Goal: Task Accomplishment & Management: Complete application form

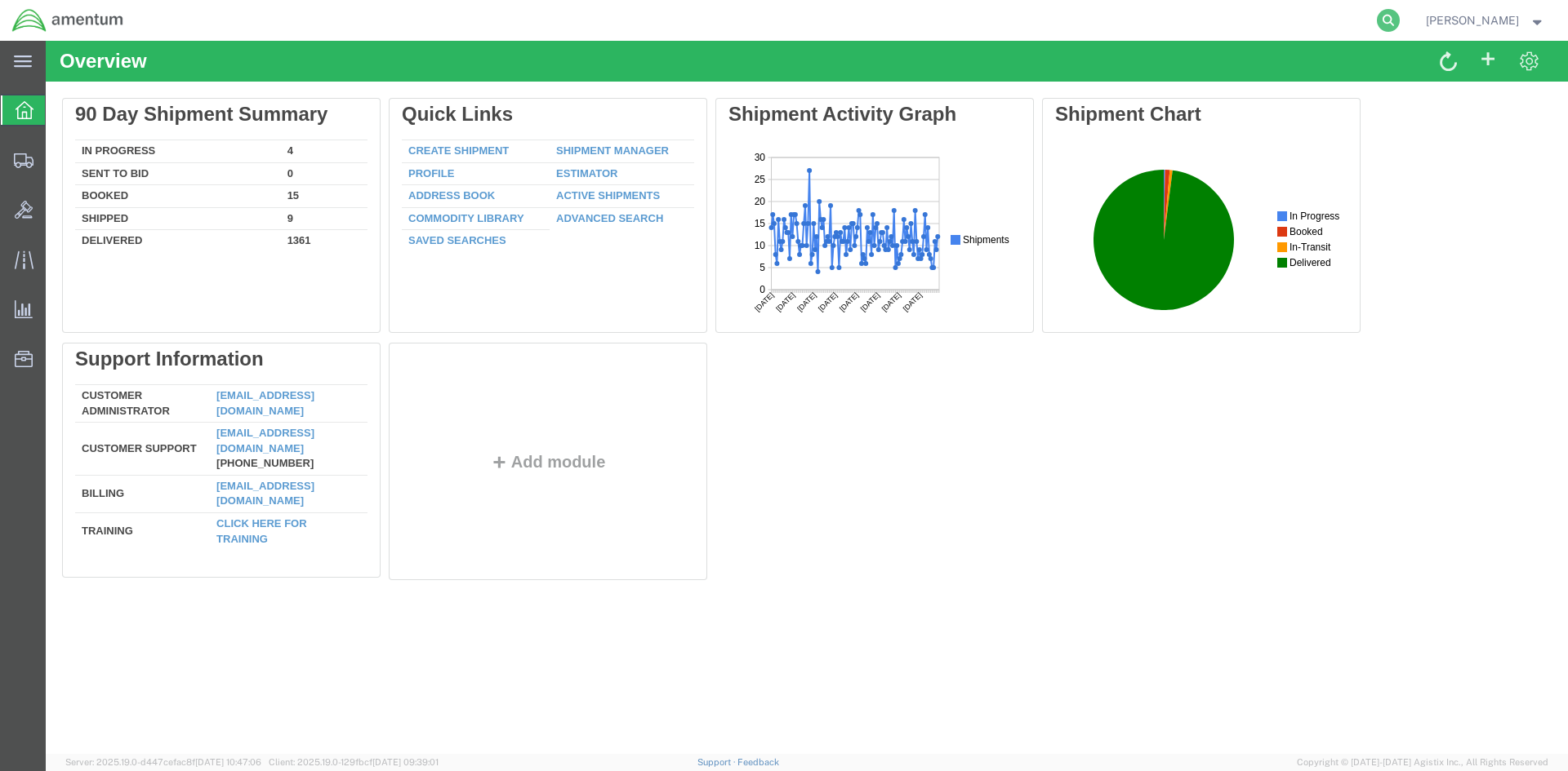
click at [1394, 20] on icon at bounding box center [1388, 20] width 23 height 23
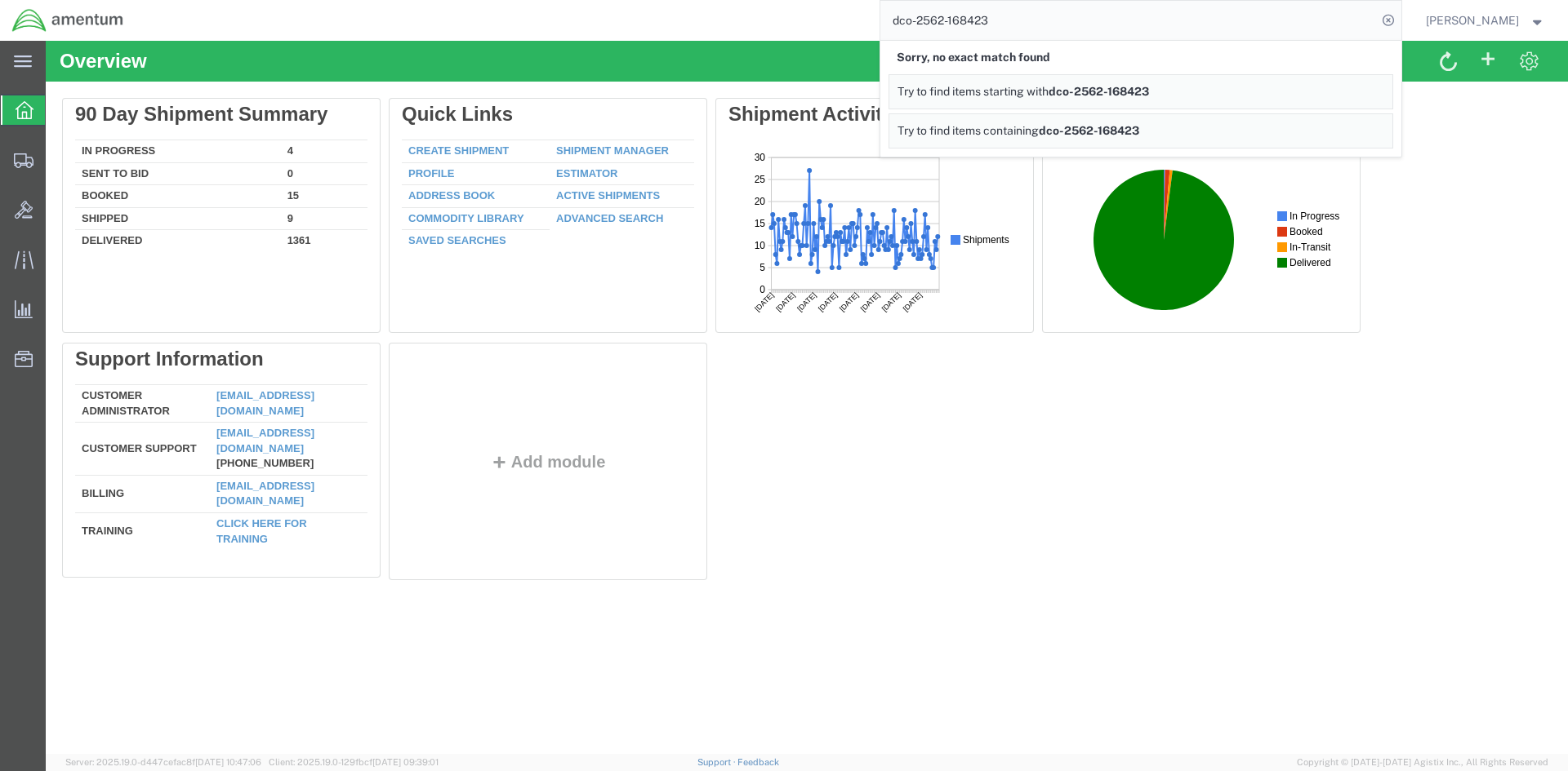
click at [917, 20] on input "dco-2562-168423" at bounding box center [1128, 20] width 496 height 39
click at [1076, 30] on input "DCO-2562-168423" at bounding box center [1128, 20] width 496 height 39
click at [942, 19] on input "DCO-2562-168423" at bounding box center [1128, 20] width 496 height 39
type input "DCO-25262-168423"
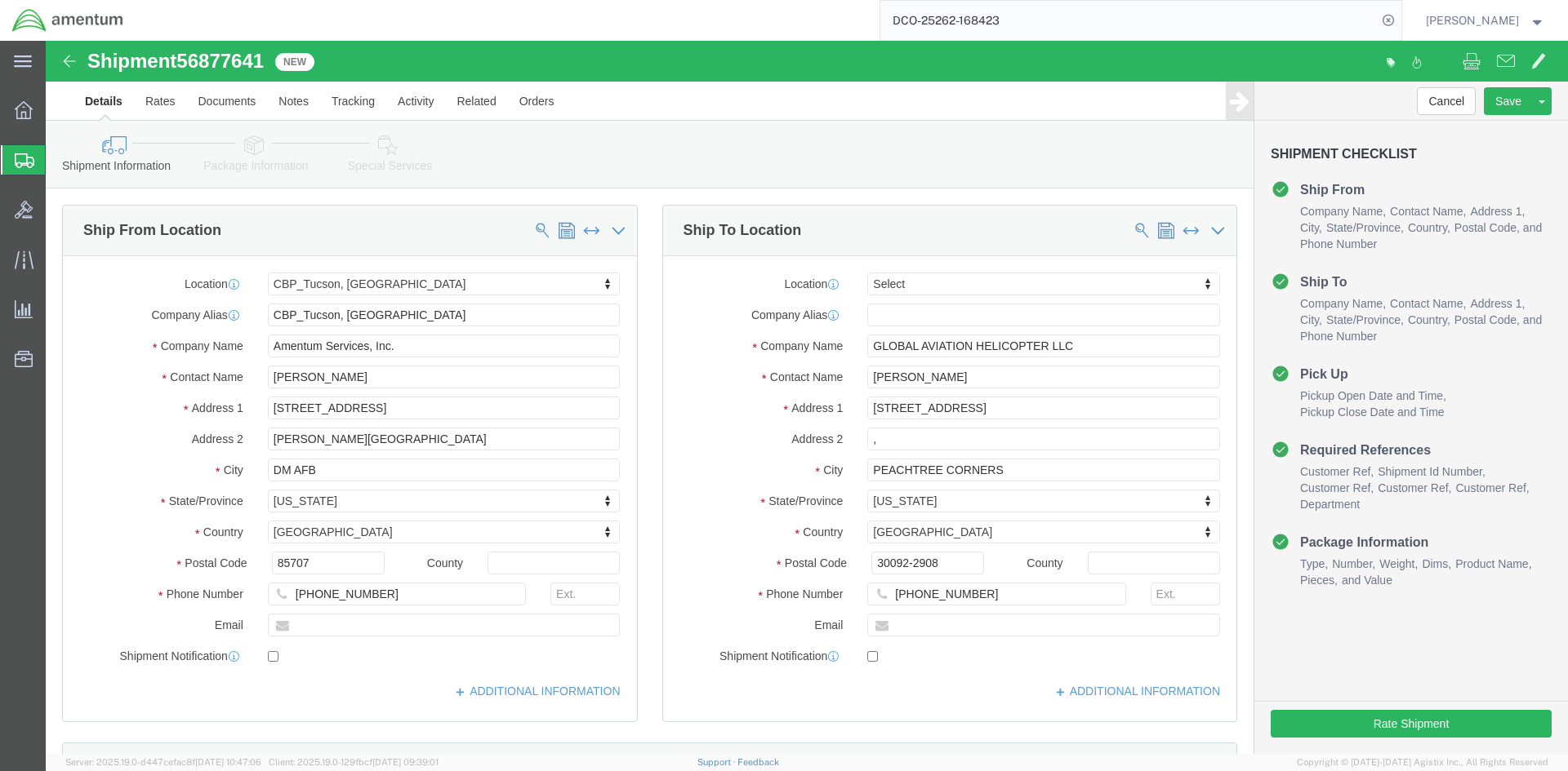
select select "49949"
select select
click input "[PERSON_NAME]"
drag, startPoint x: 337, startPoint y: 337, endPoint x: 196, endPoint y: 315, distance: 142.7
click div "Location [GEOGRAPHIC_DATA], [GEOGRAPHIC_DATA] My Profile Location [PHONE_NUMBER…"
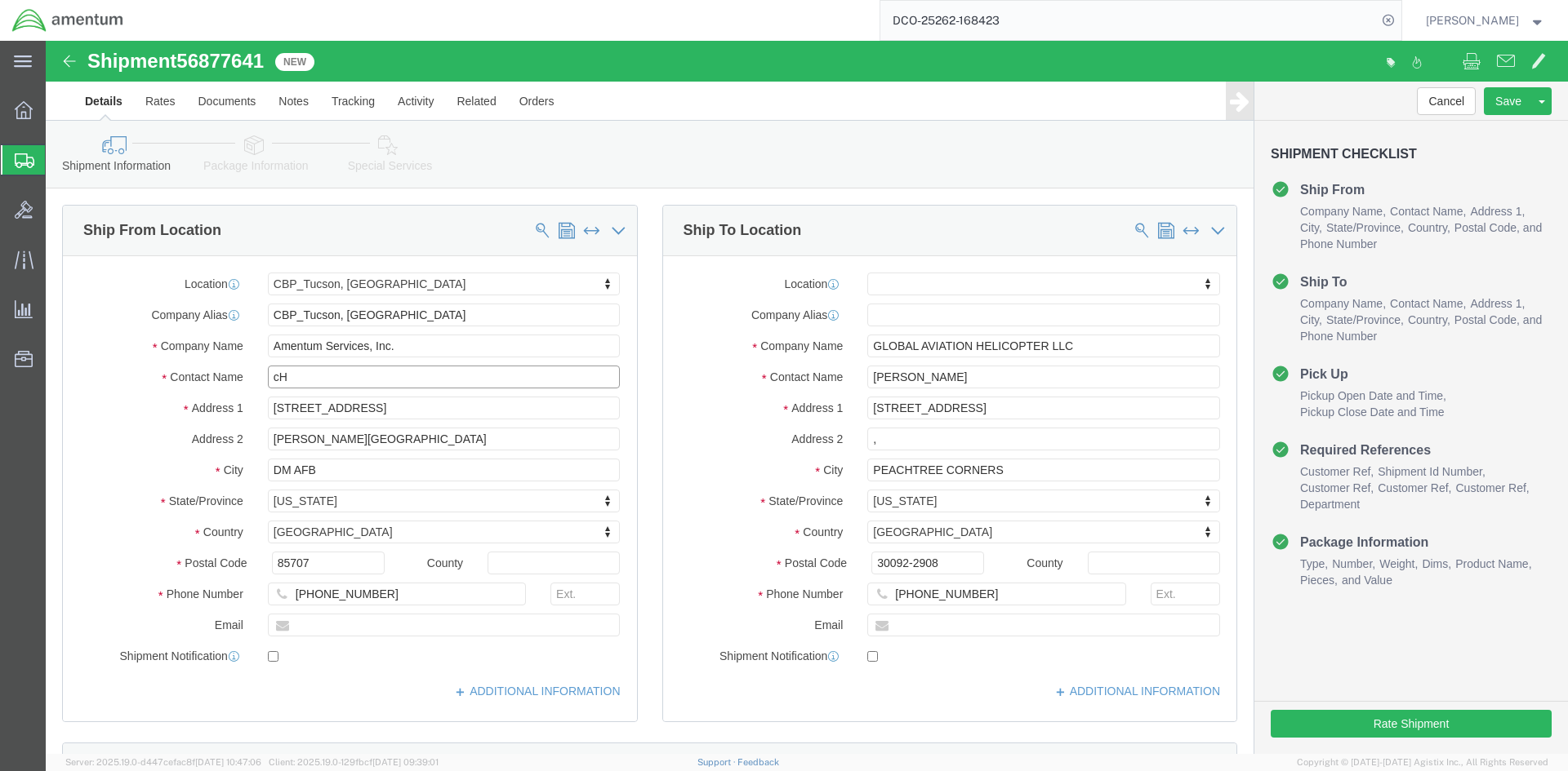
type input "c"
type input "[PERSON_NAME]"
click input "DM AFB"
type input "DMAFB"
click input "[PHONE_NUMBER]"
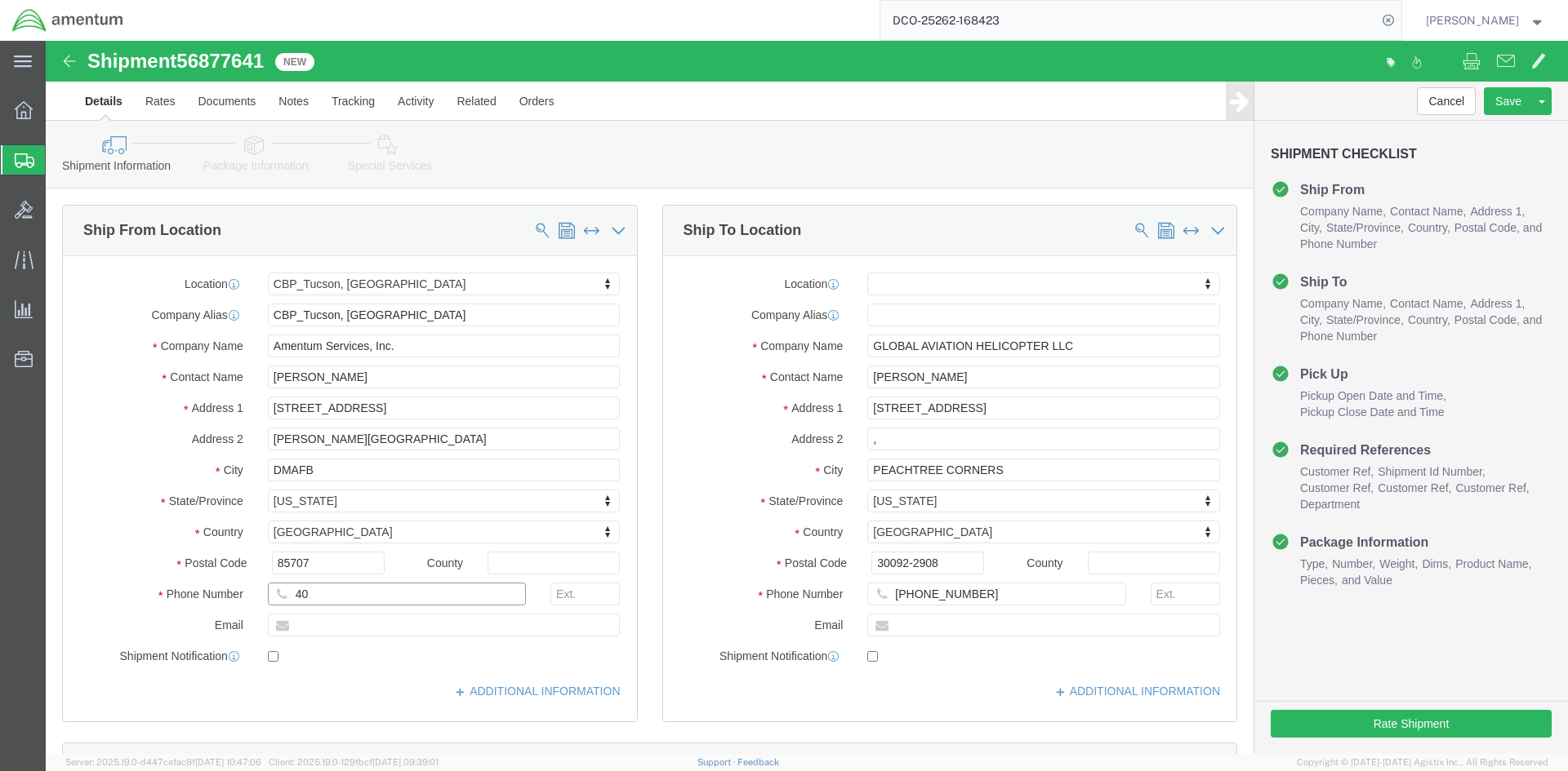
type input "4"
type input "[PHONE_NUMBER]"
click input "text"
type input "[PERSON_NAME][EMAIL_ADDRESS][PERSON_NAME][DOMAIN_NAME]"
checkbox input "true"
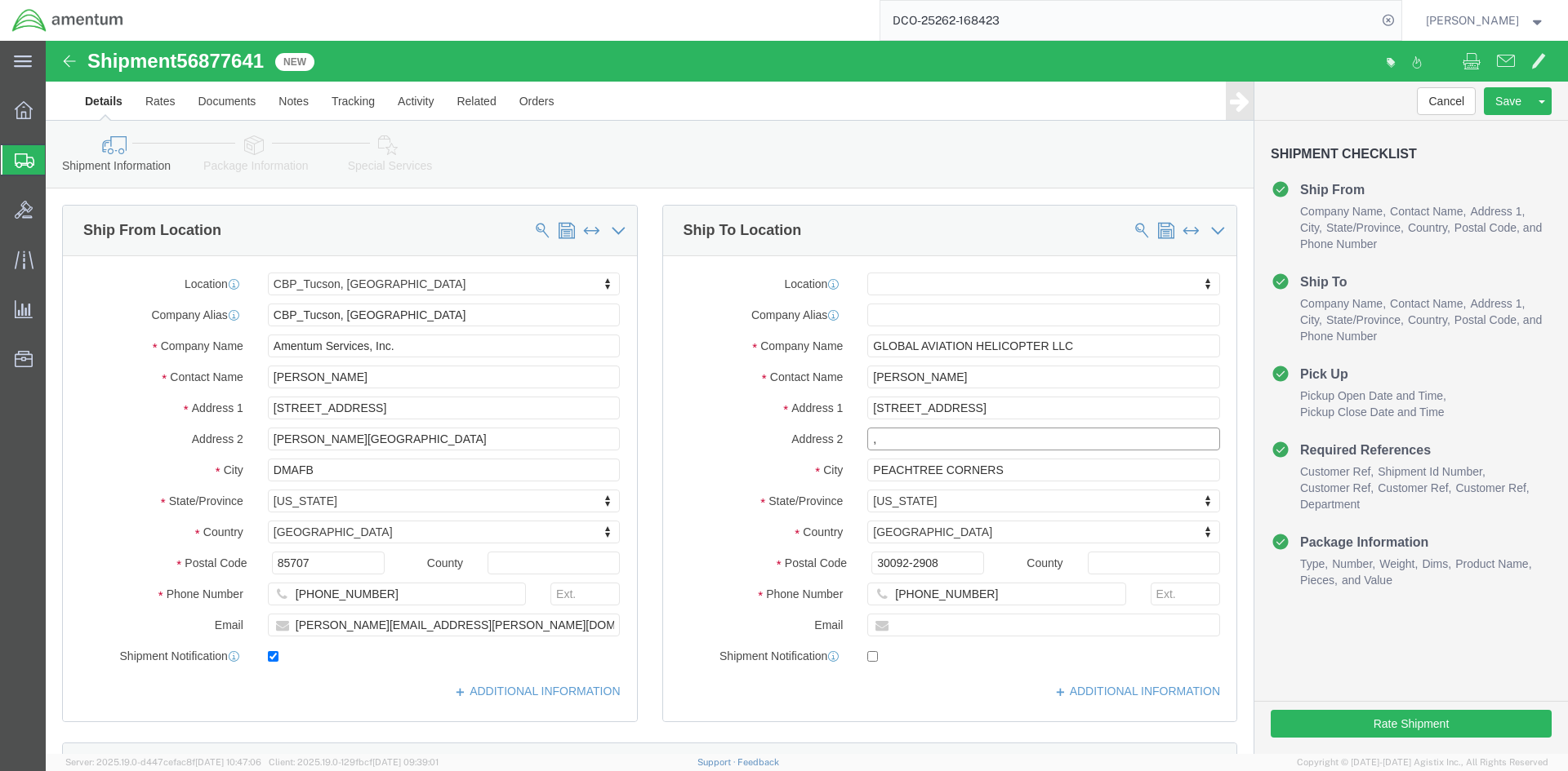
click input ","
click input "text"
type input "[EMAIL_ADDRESS][DOMAIN_NAME]"
drag, startPoint x: 884, startPoint y: 617, endPoint x: 837, endPoint y: 629, distance: 48.5
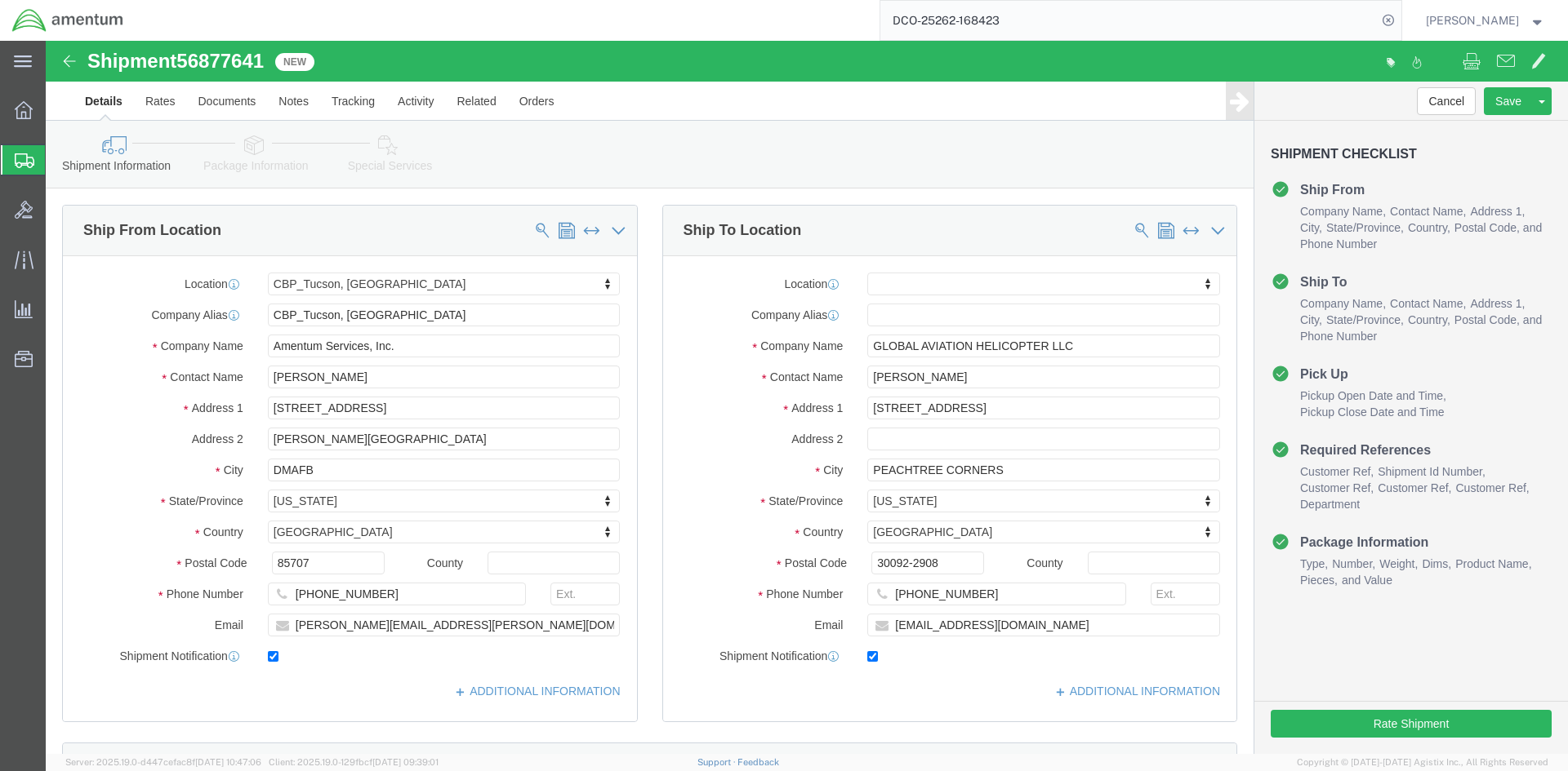
click label
click input "checkbox"
checkbox input "true"
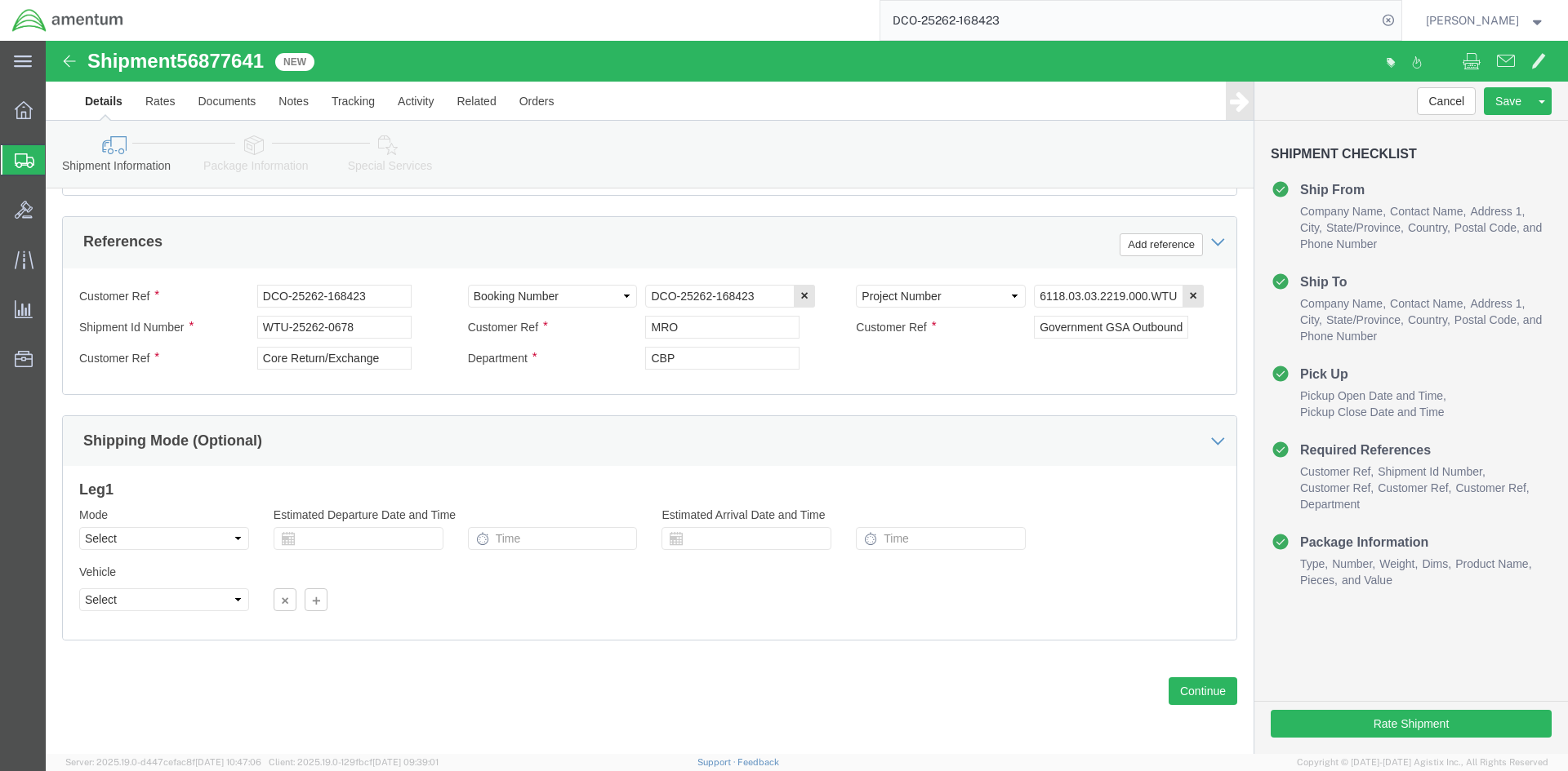
scroll to position [750, 0]
click button "Continue"
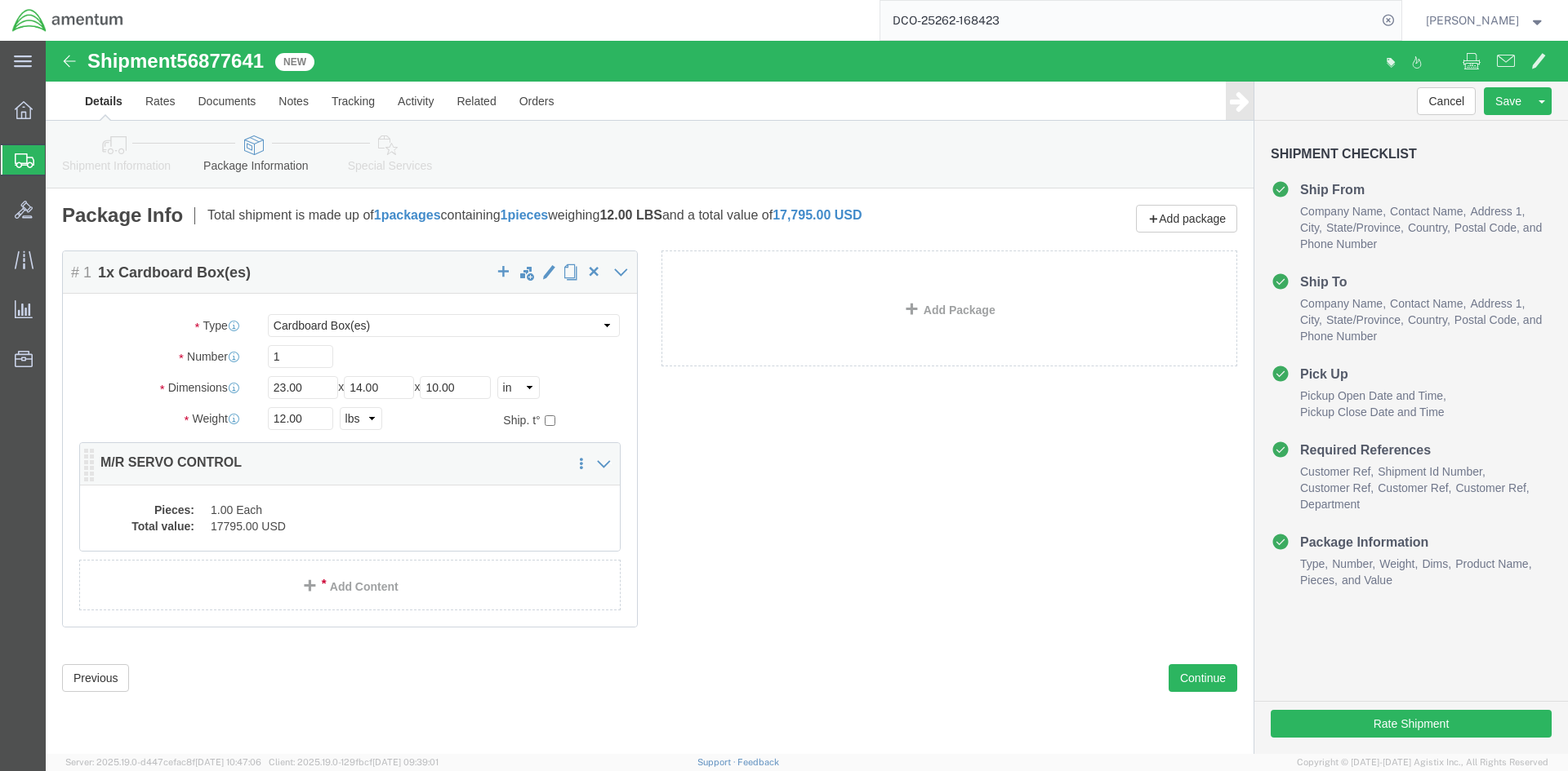
click dd "1.00 Each"
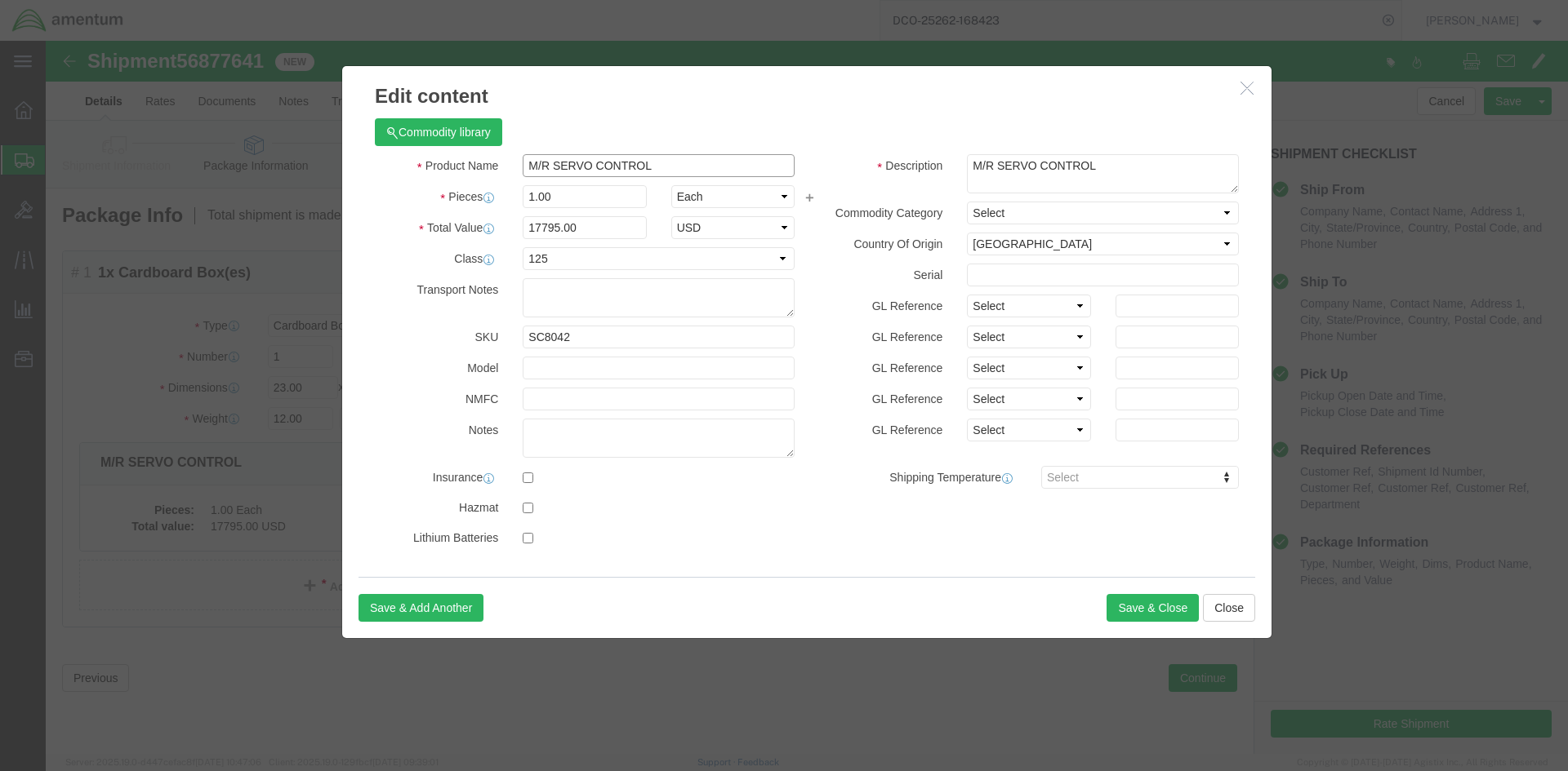
click input "M/R SERVO CONTROL"
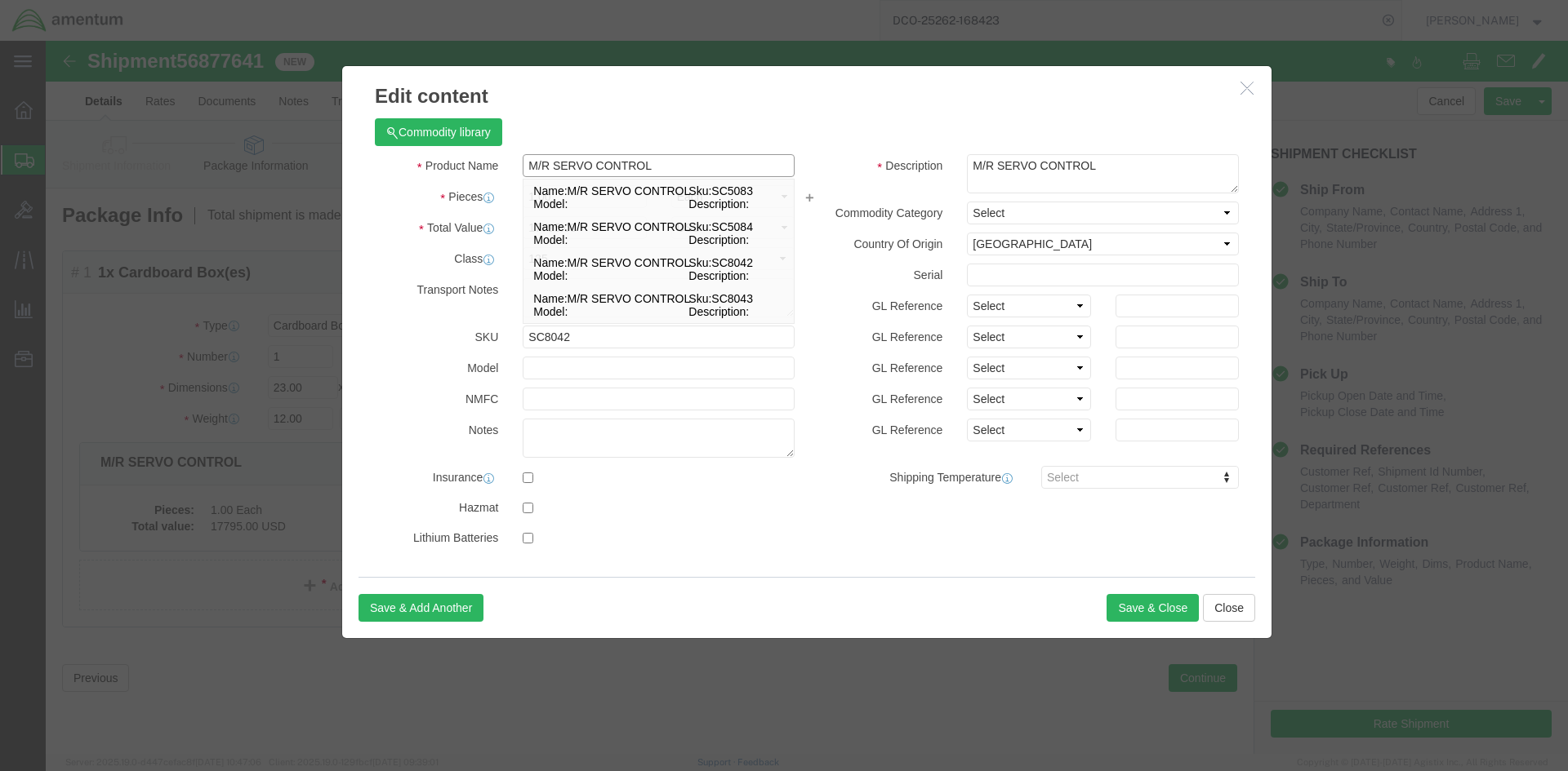
type input "M/R SERVO CONTROL"
click textarea "M/R SERVO CONTROL"
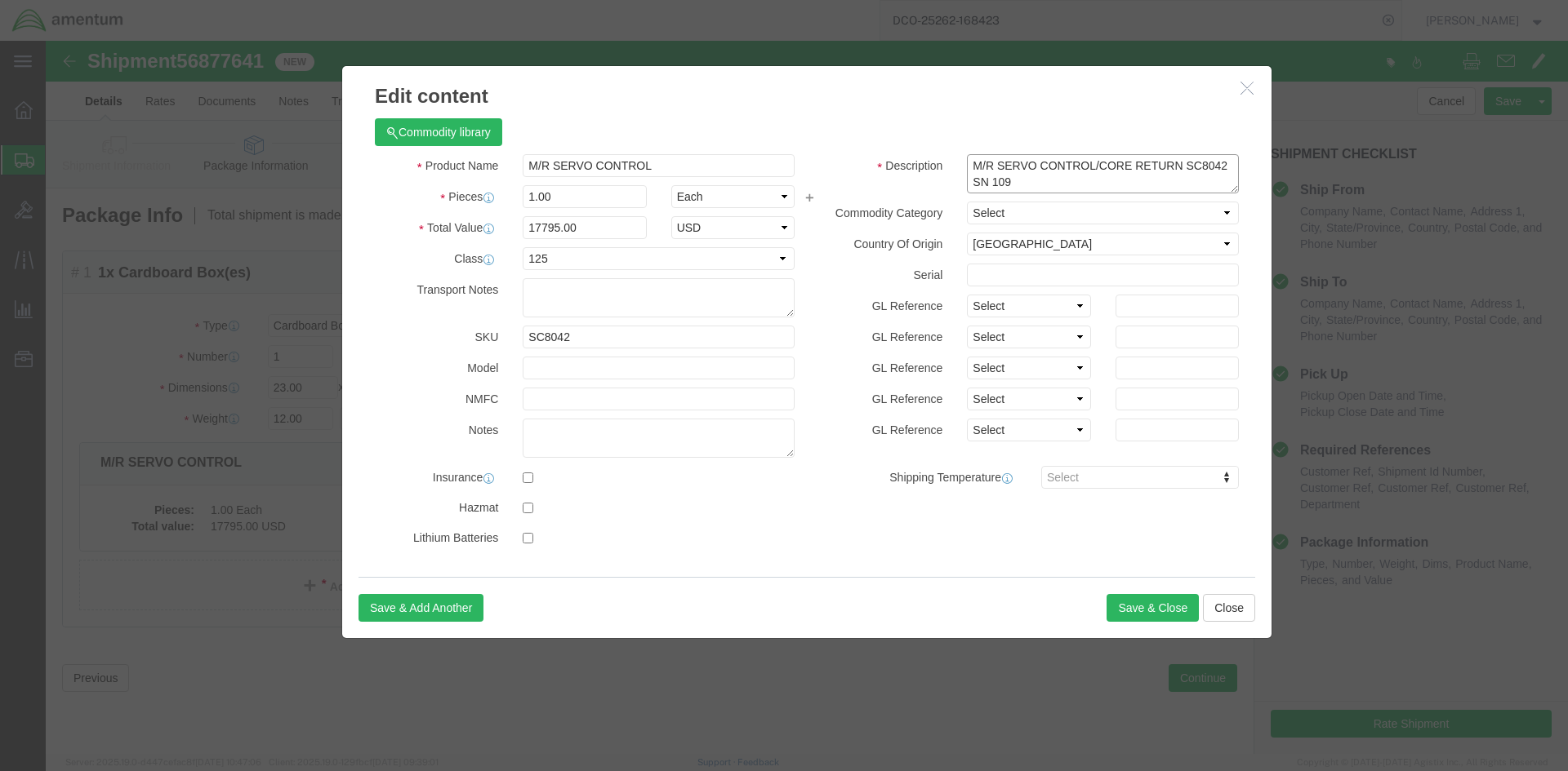
type textarea "M/R SERVO CONTROL/CORE RETURN SC8042 SN 109"
click textarea
type textarea "CORE RETUTRN CBP0044136 SN 109"
click button "Save & Close"
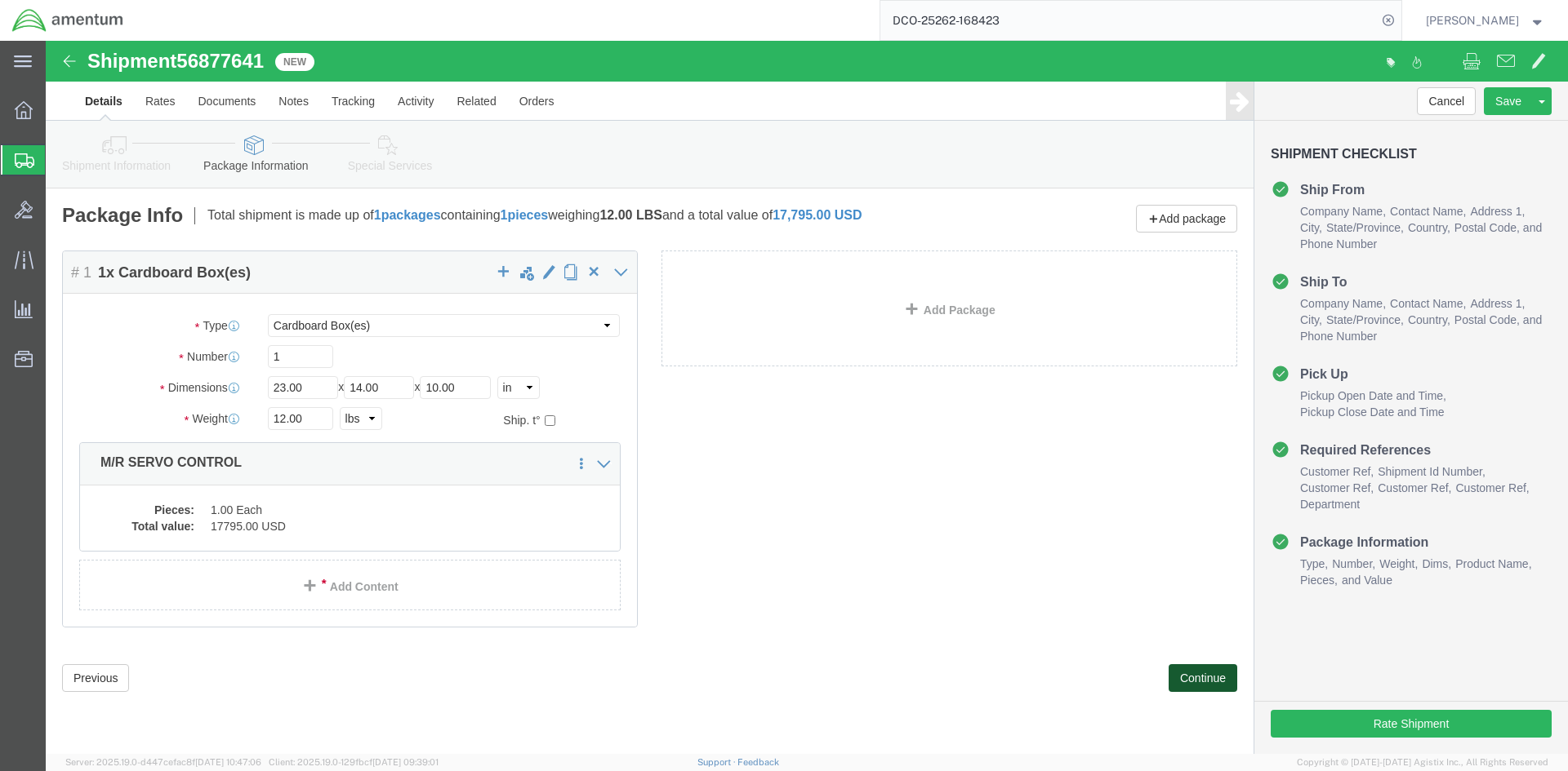
click button "Continue"
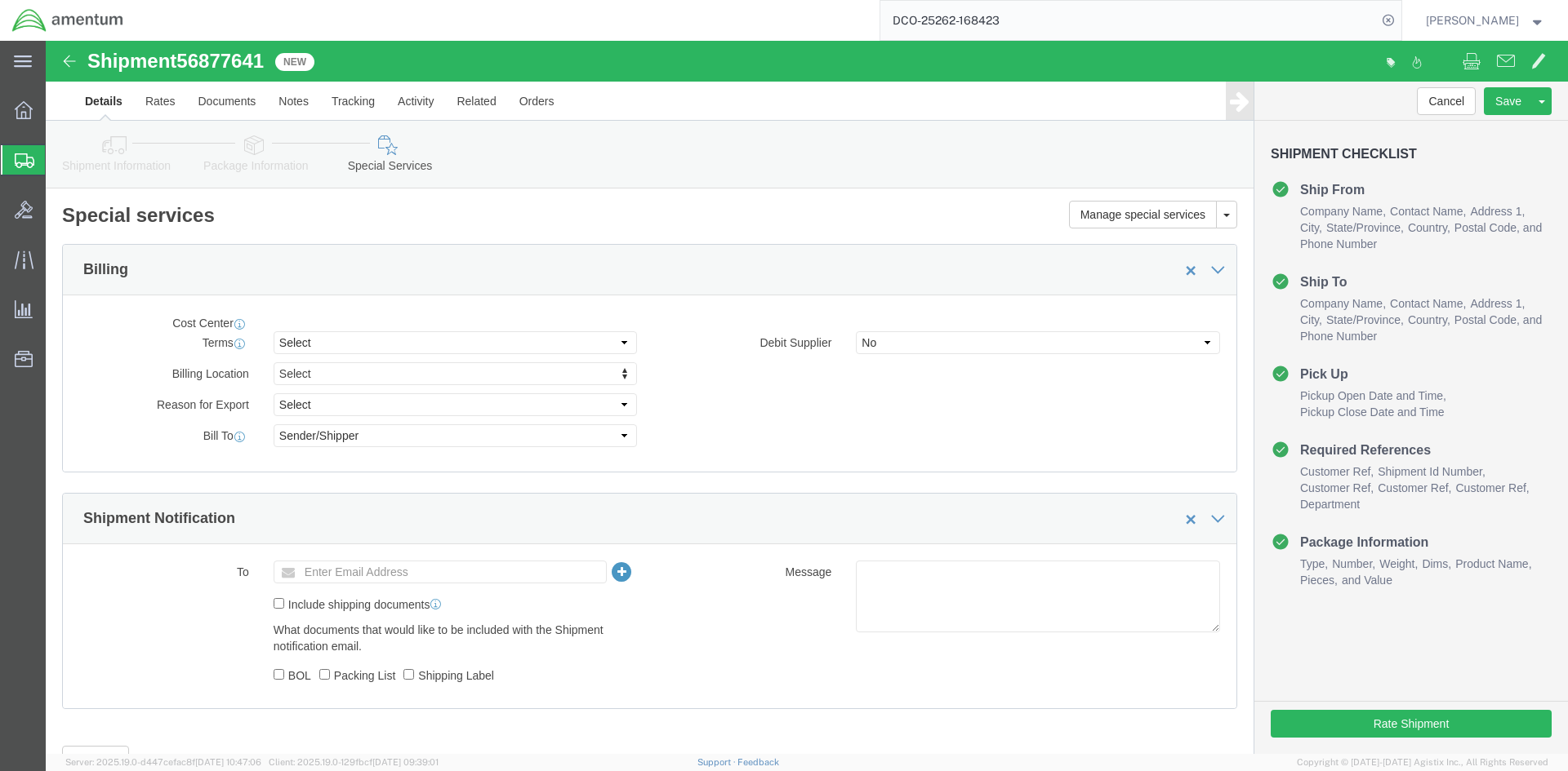
select select "DEPARTMENT"
select select "50311_96750"
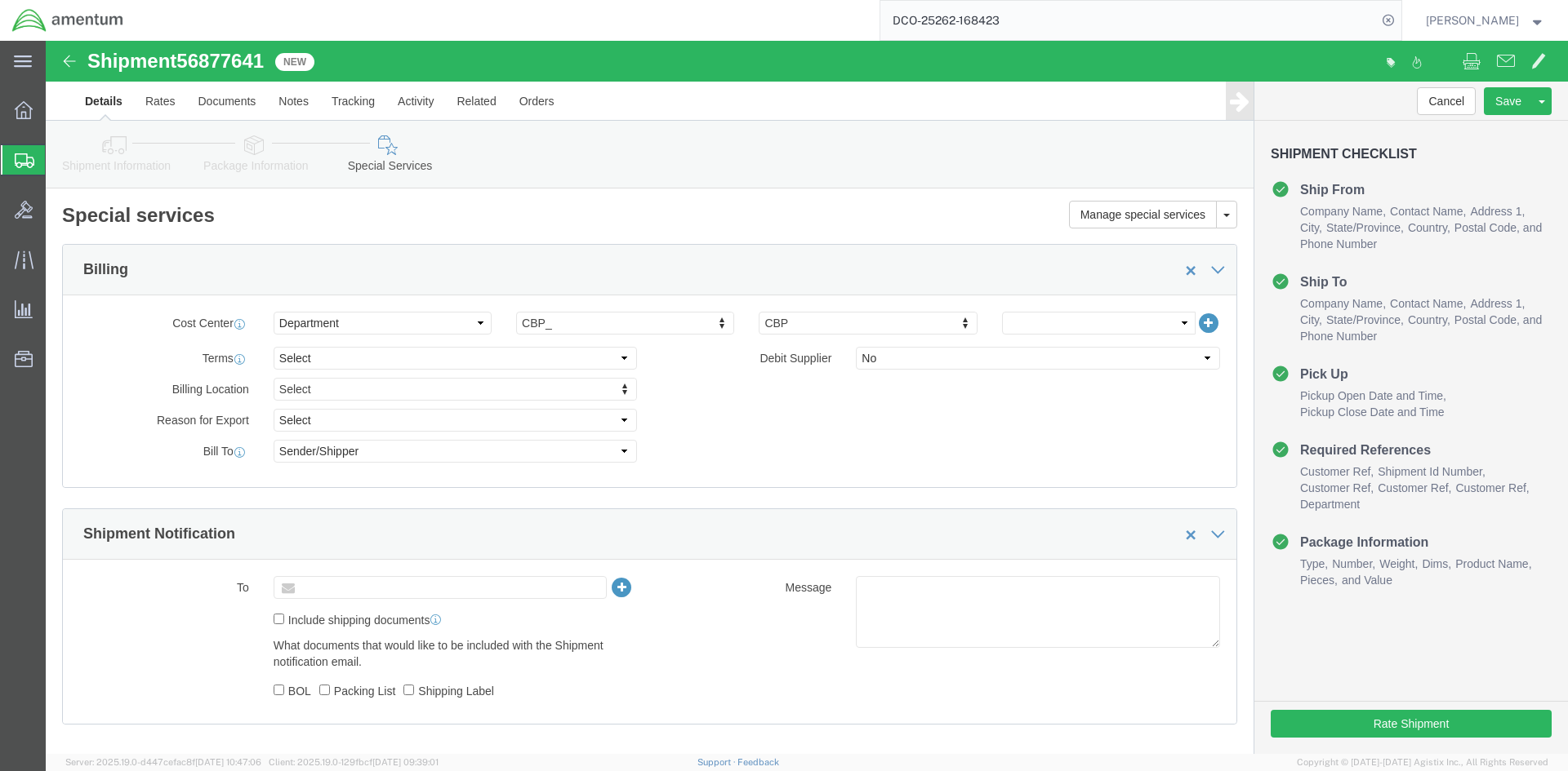
click input "text"
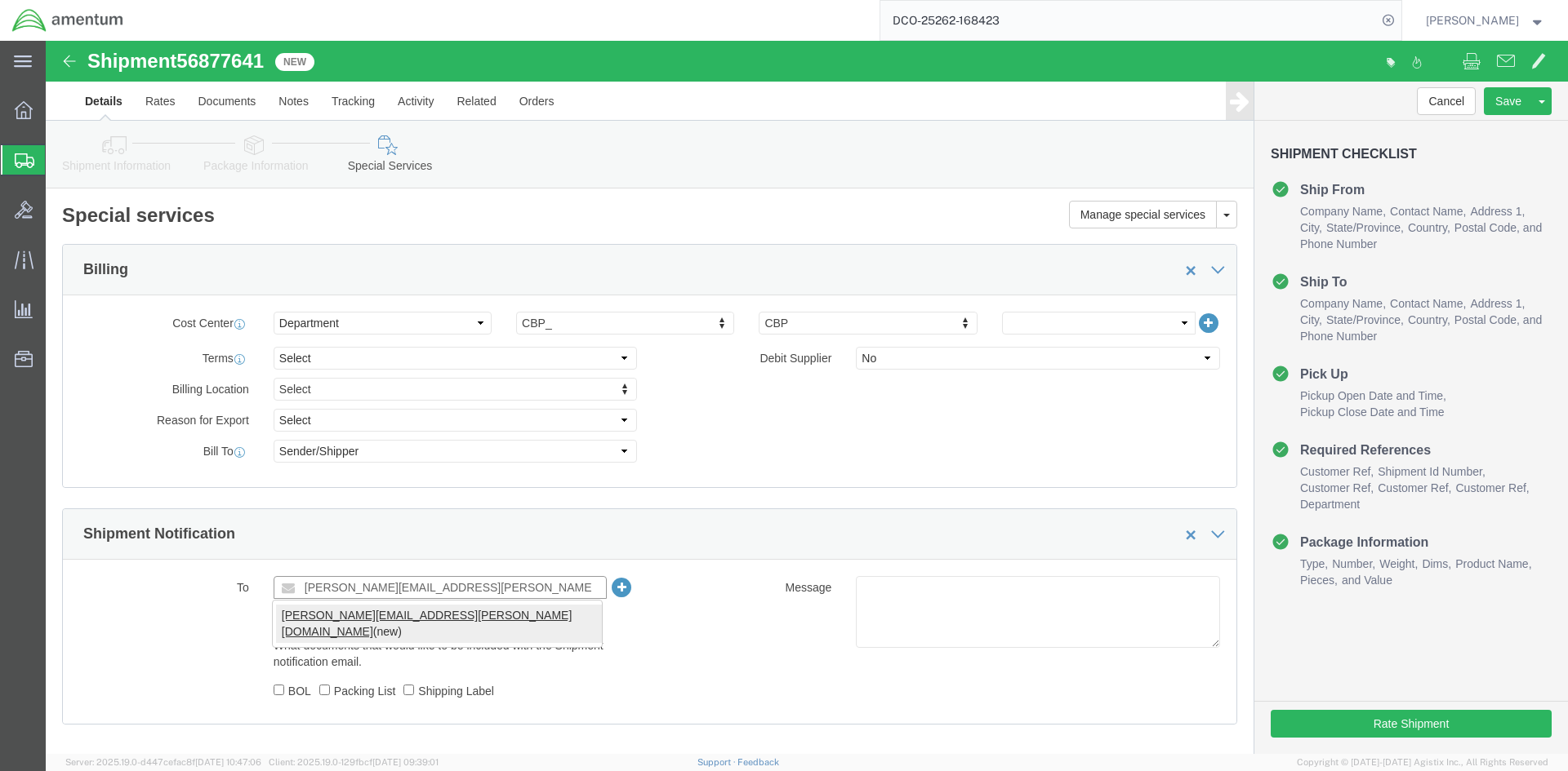
type input "[PERSON_NAME][EMAIL_ADDRESS][PERSON_NAME][DOMAIN_NAME]"
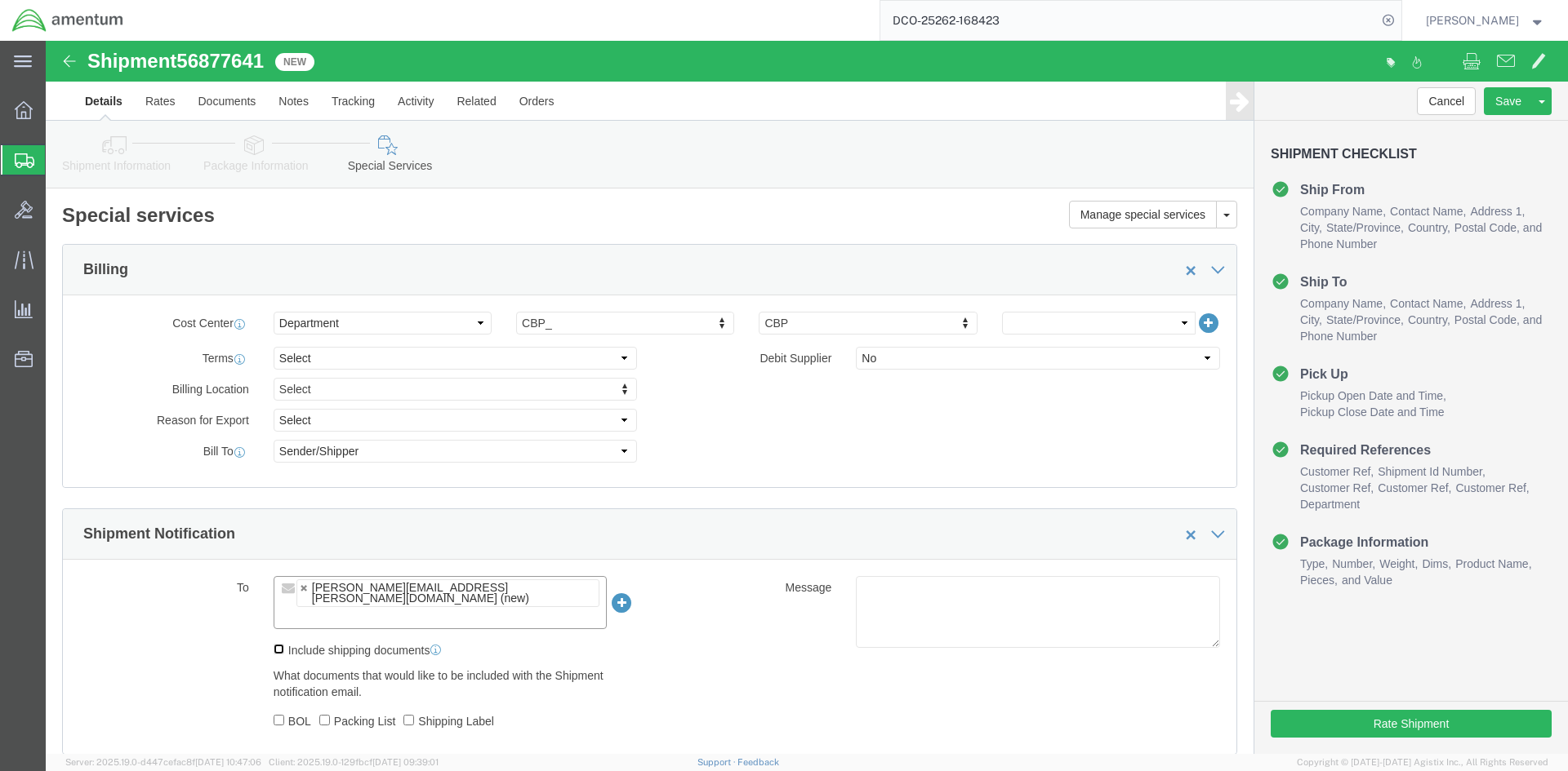
click input "Include shipping documents"
checkbox input "true"
click input "BOL"
checkbox input "true"
click input "Packing List"
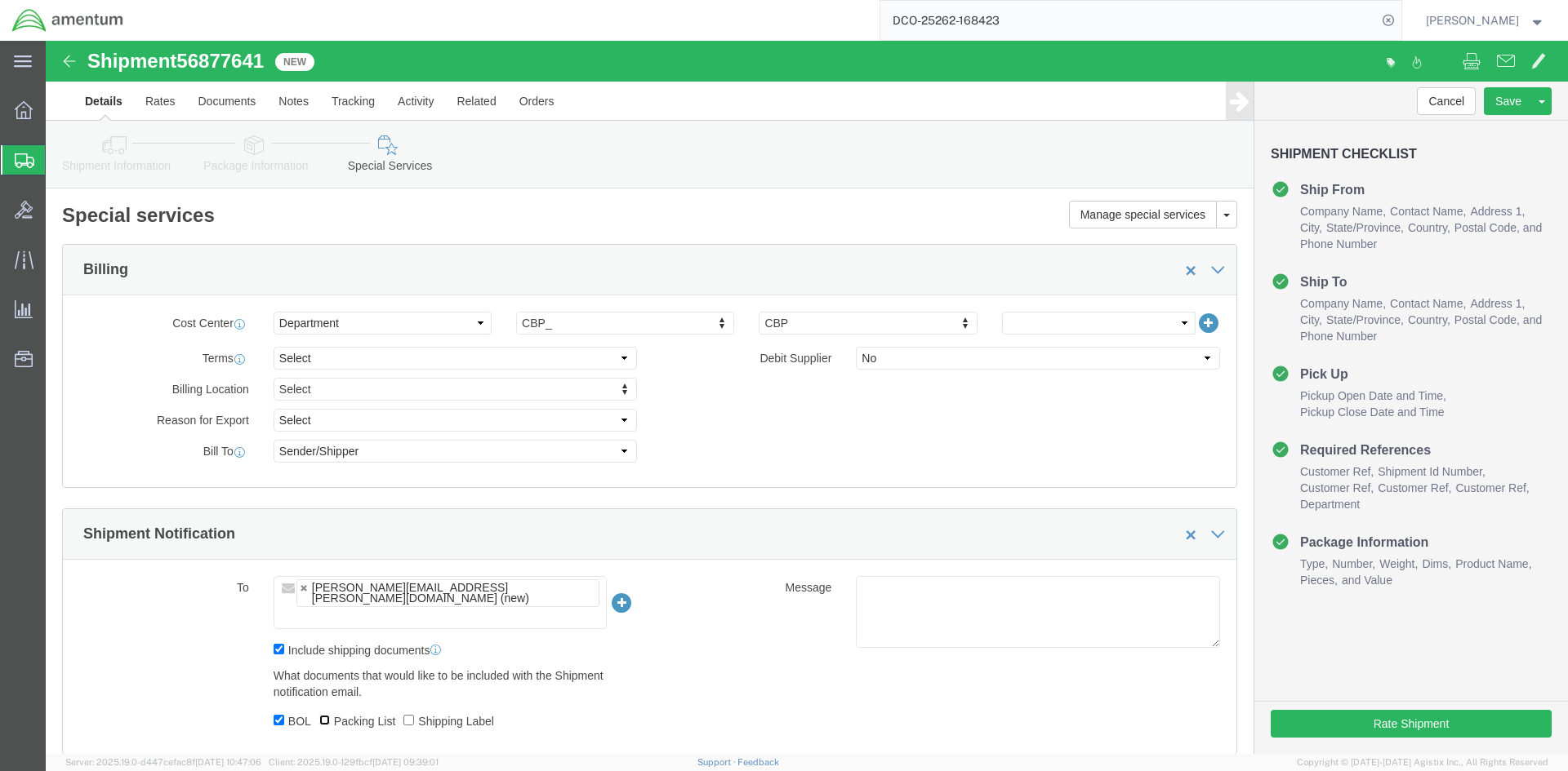
checkbox input "true"
drag, startPoint x: 368, startPoint y: 678, endPoint x: 427, endPoint y: 702, distance: 63.7
click input "Shipping Label"
checkbox input "true"
click button "Rate Shipment"
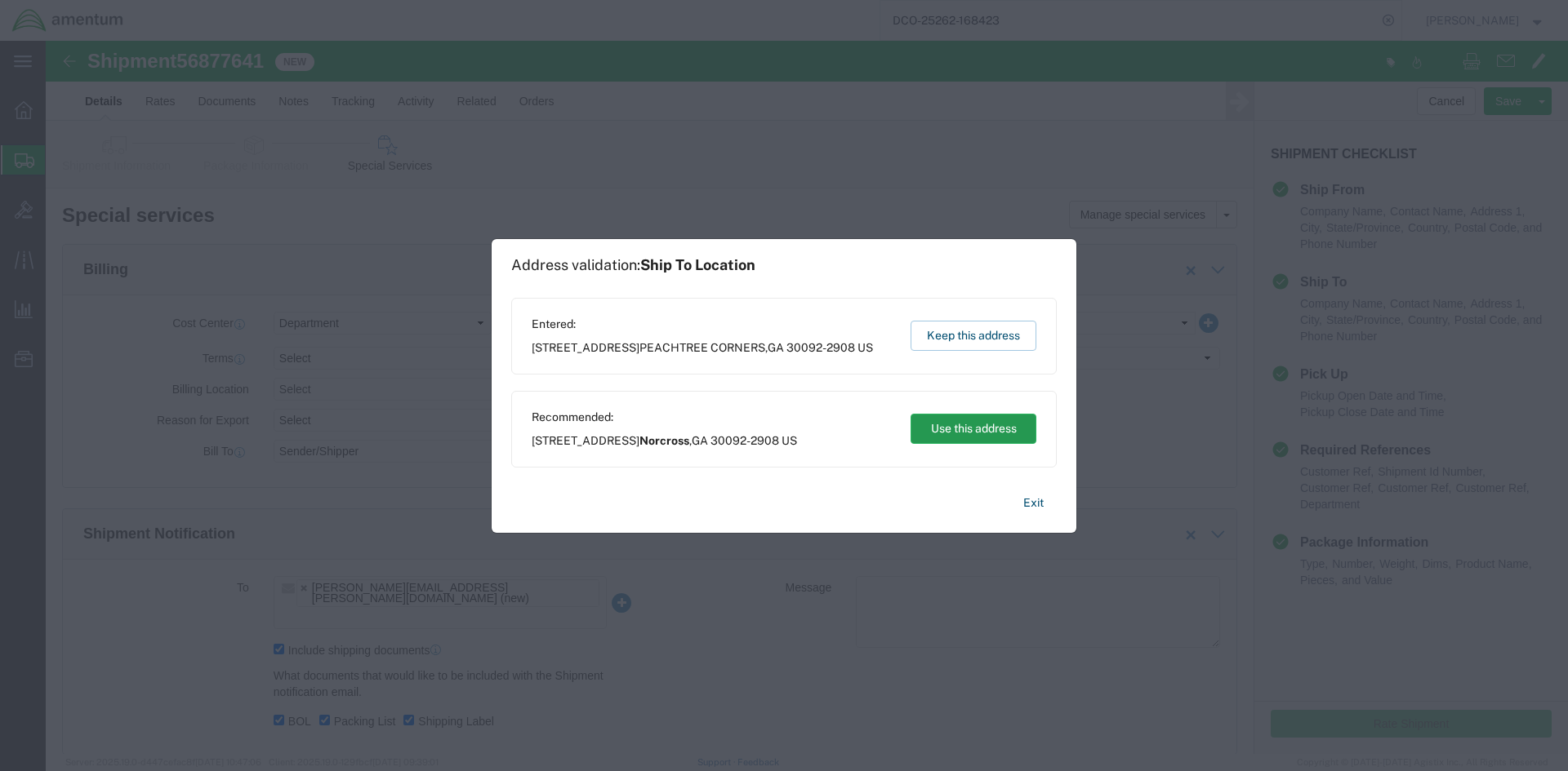
click at [977, 431] on button "Use this address" at bounding box center [973, 429] width 126 height 30
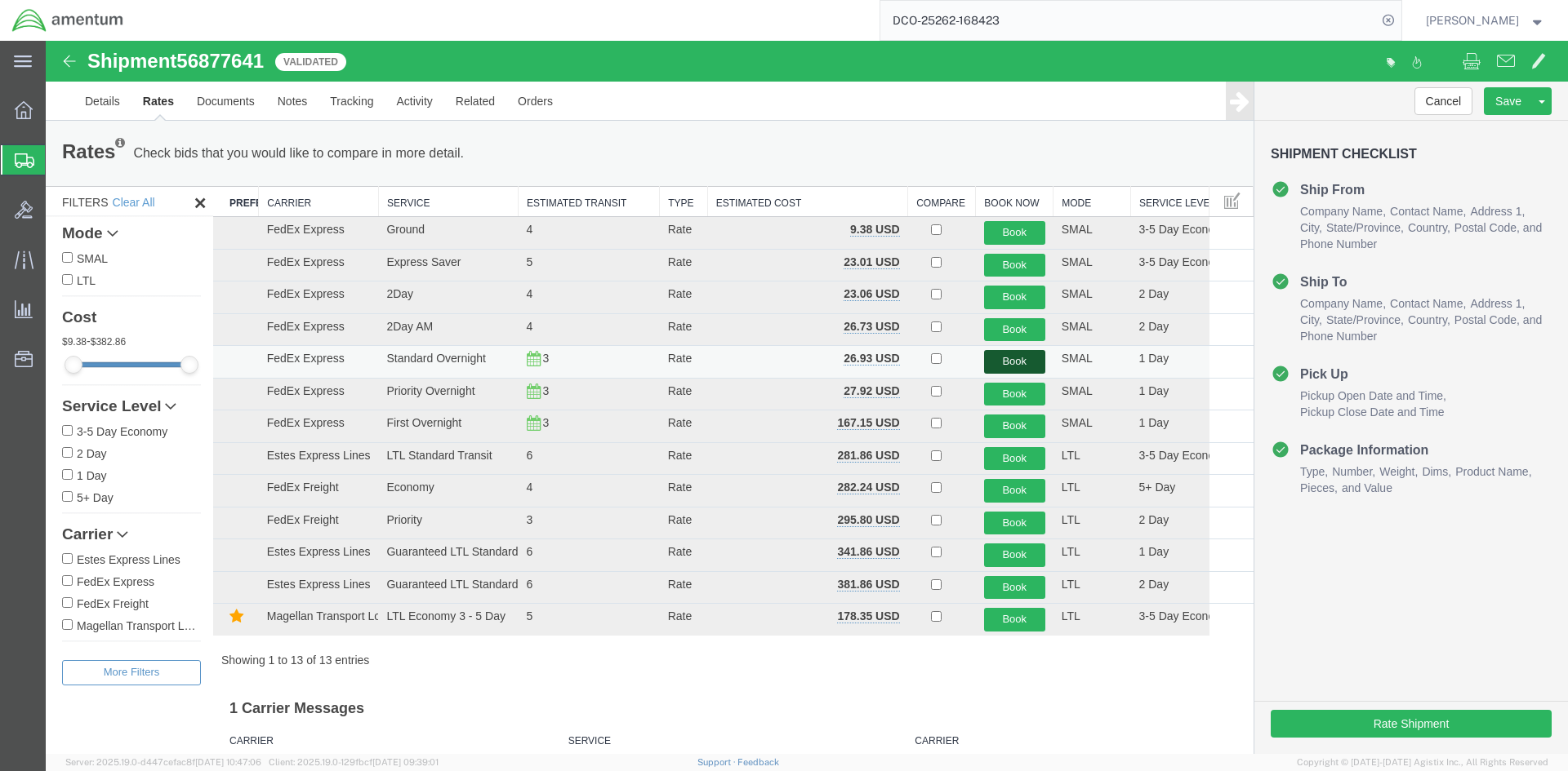
click at [1011, 358] on button "Book" at bounding box center [1014, 361] width 61 height 24
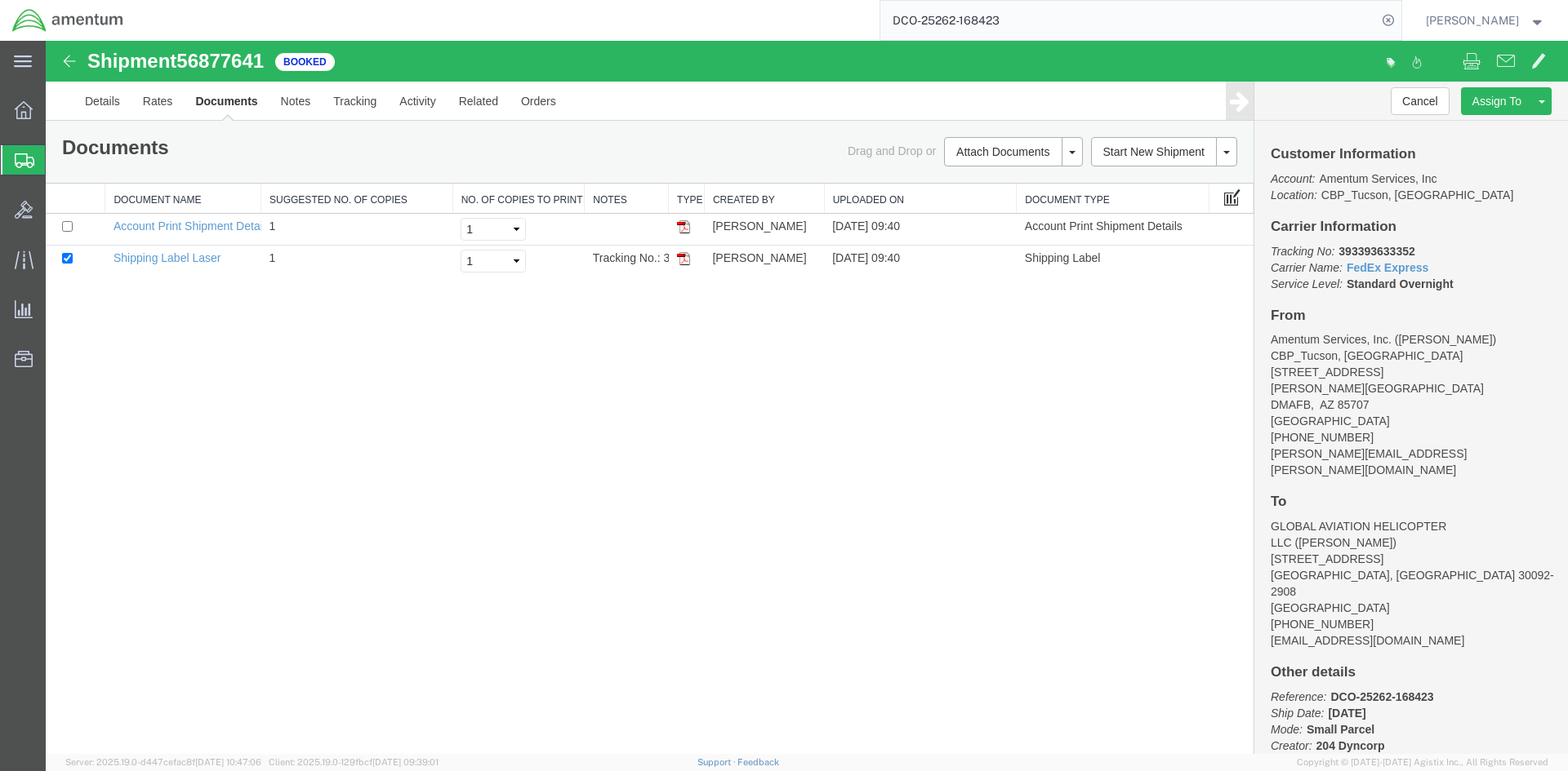
click at [1232, 200] on span at bounding box center [1232, 196] width 17 height 18
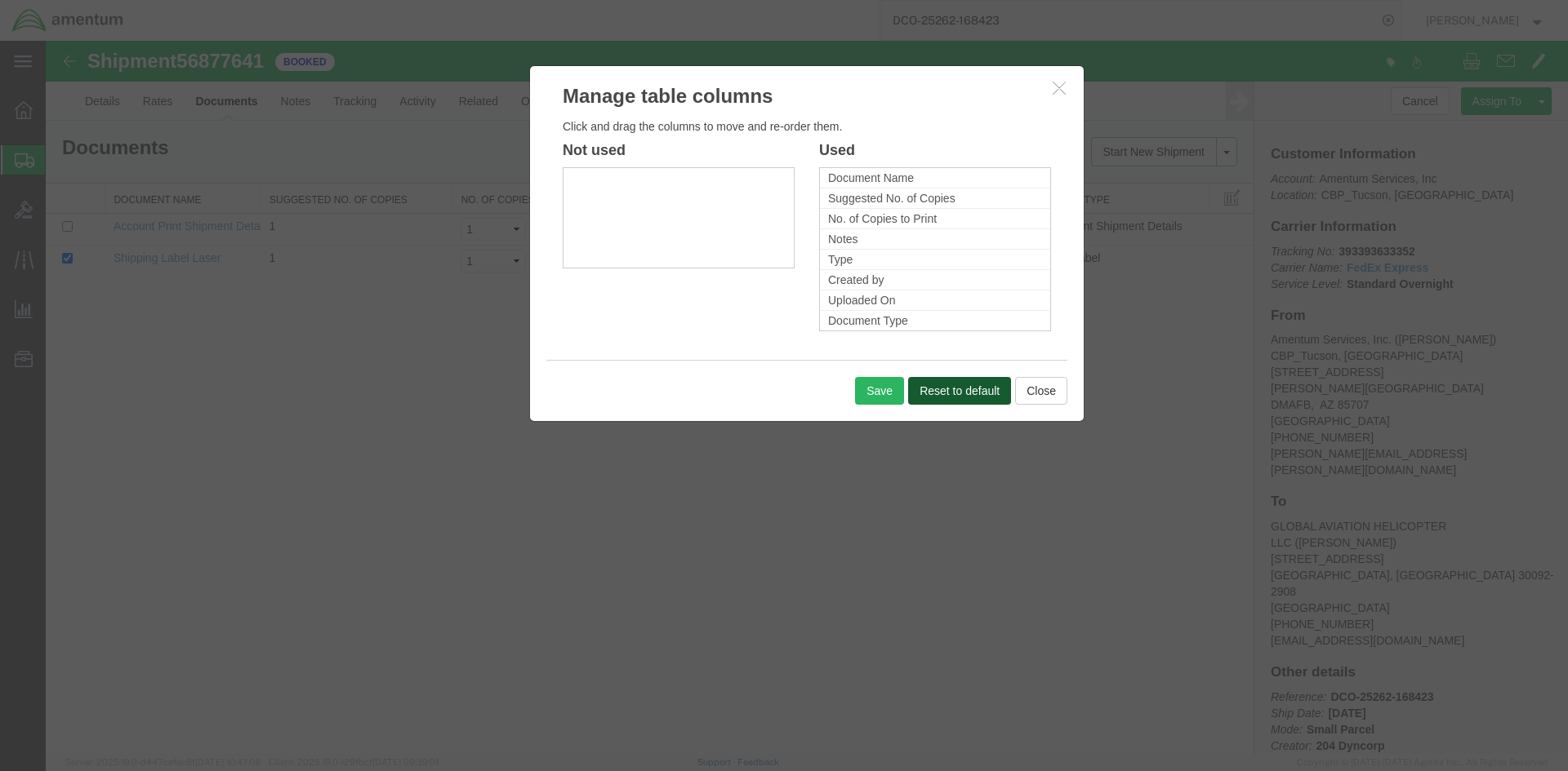
click at [934, 387] on button "Reset to default" at bounding box center [959, 390] width 103 height 27
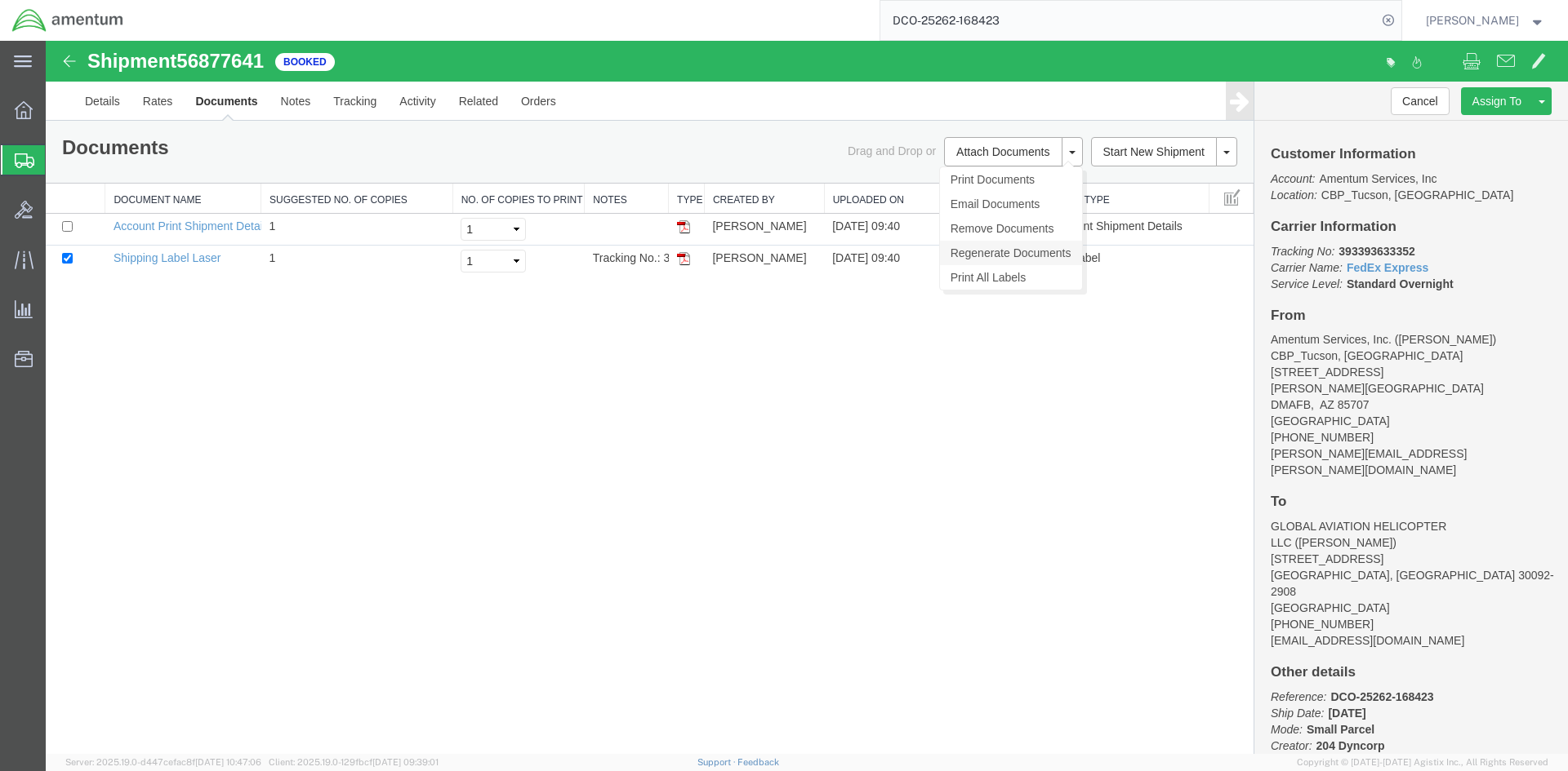
click at [1027, 255] on link "Regenerate Documents" at bounding box center [1010, 253] width 142 height 25
click at [1228, 195] on span at bounding box center [1232, 196] width 17 height 18
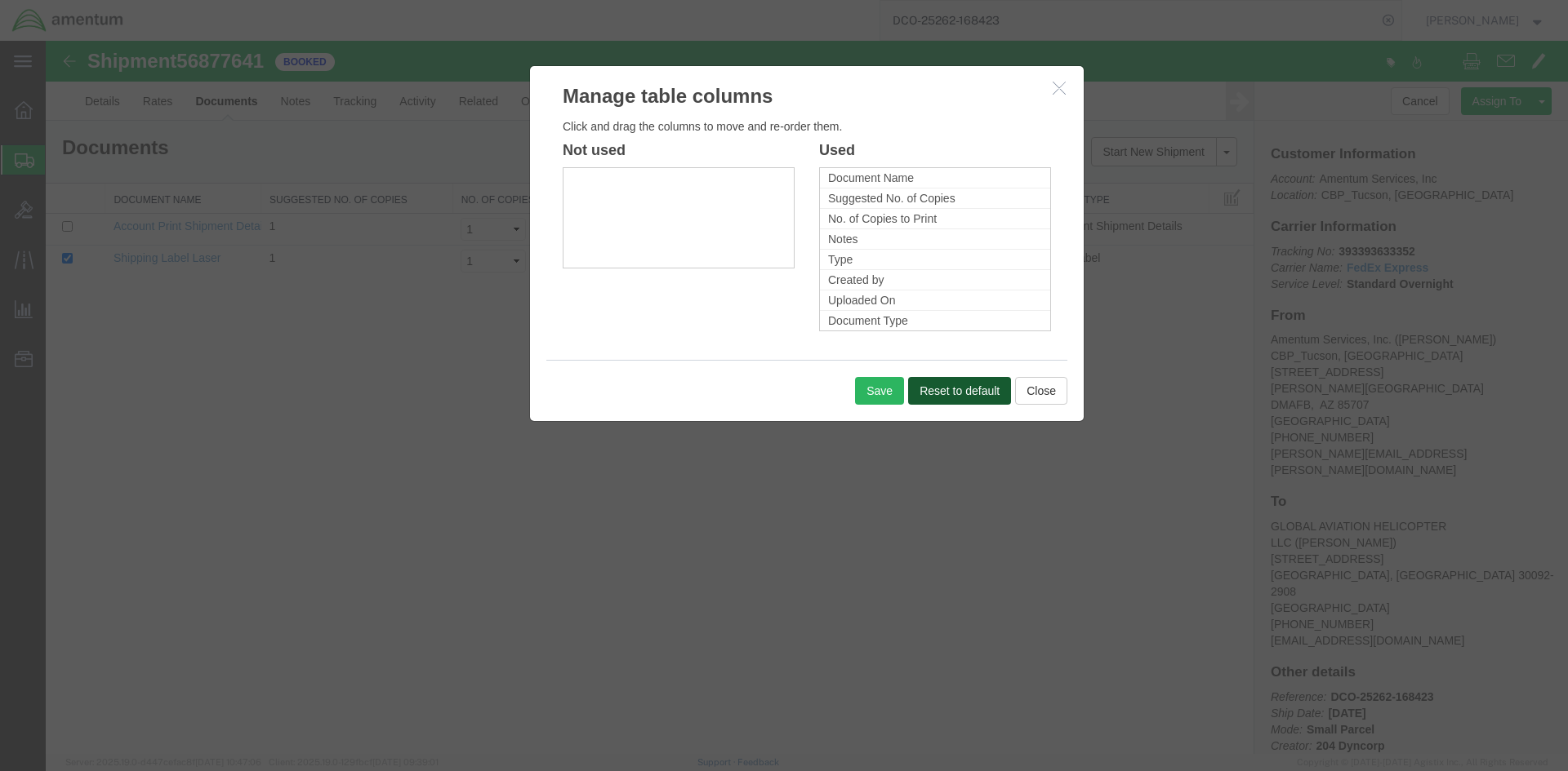
click at [938, 393] on button "Reset to default" at bounding box center [959, 390] width 103 height 27
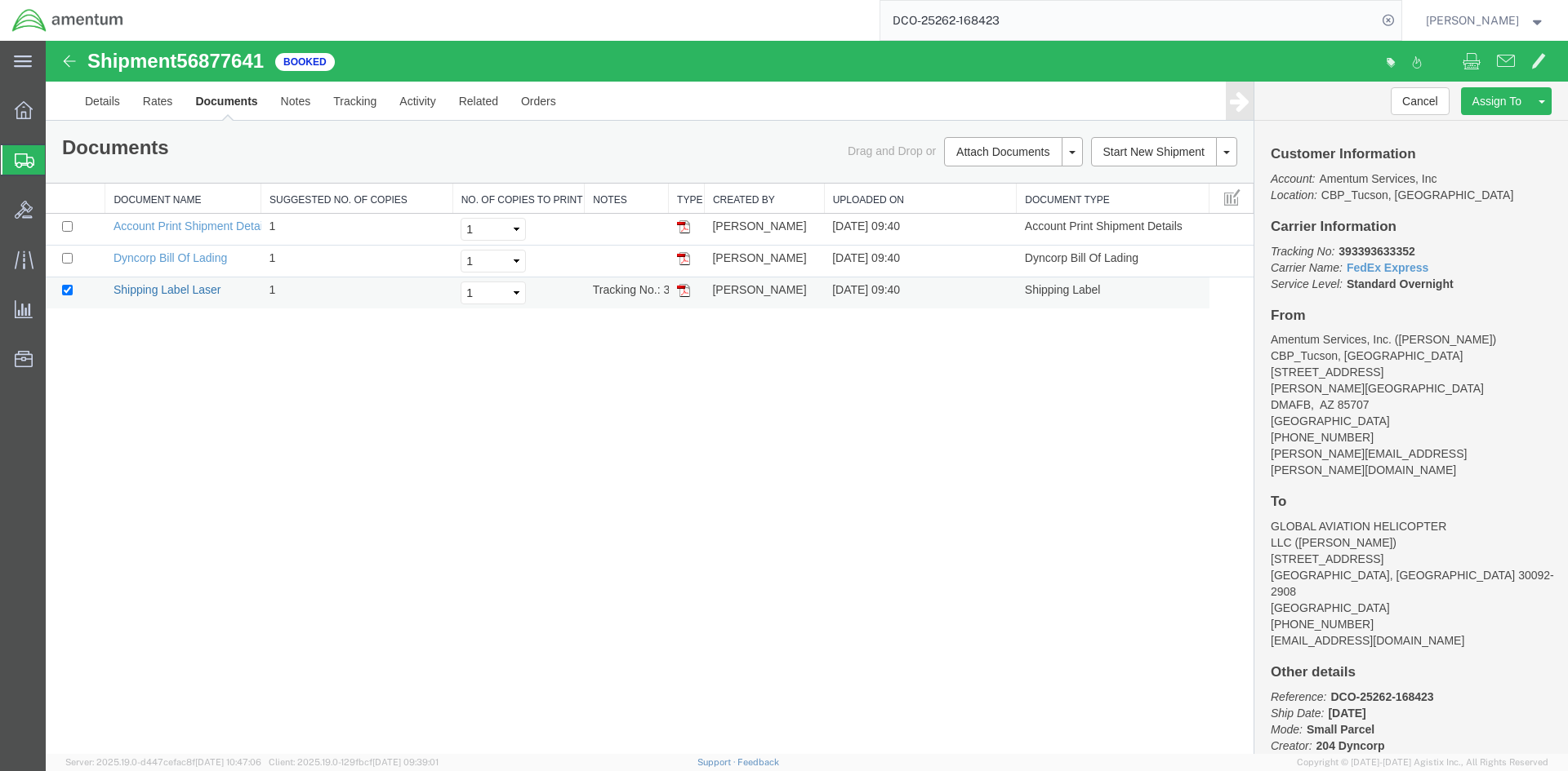
click at [179, 289] on link "Shipping Label Laser" at bounding box center [167, 289] width 108 height 13
click at [172, 258] on link "Dyncorp Bill Of Lading" at bounding box center [170, 257] width 114 height 13
